Goal: Information Seeking & Learning: Learn about a topic

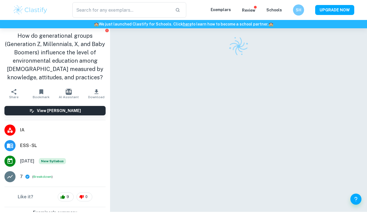
checkbox input "true"
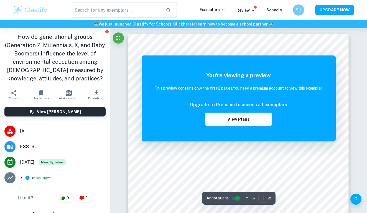
scroll to position [176, 0]
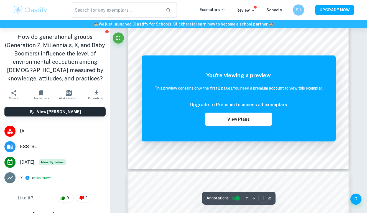
click at [235, 198] on input "controlled" at bounding box center [237, 198] width 20 height 7
